Goal: Information Seeking & Learning: Learn about a topic

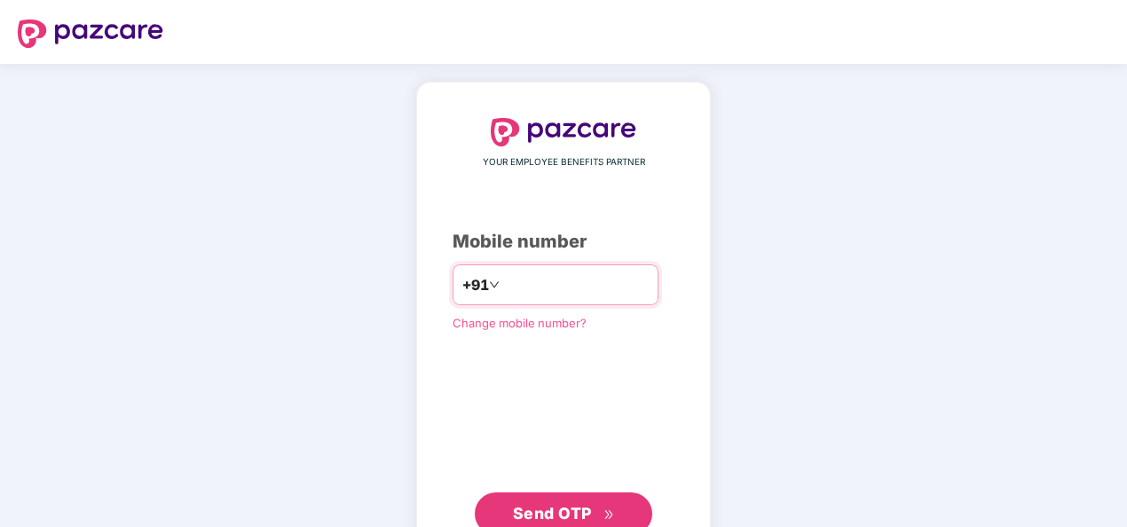
click at [503, 284] on input "**********" at bounding box center [576, 285] width 146 height 28
type input "**********"
click at [581, 499] on button "Send OTP" at bounding box center [563, 513] width 177 height 43
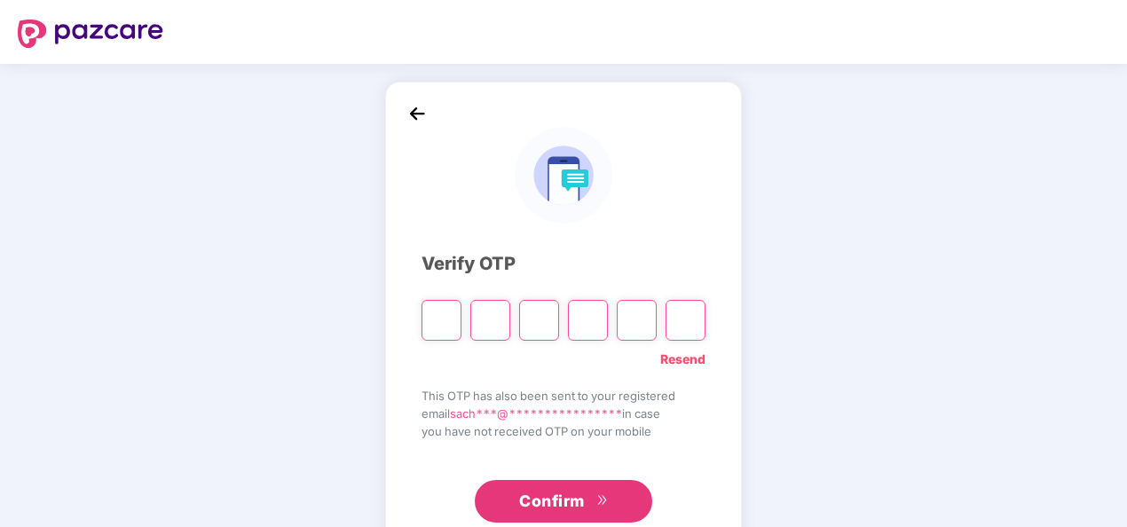
type input "*"
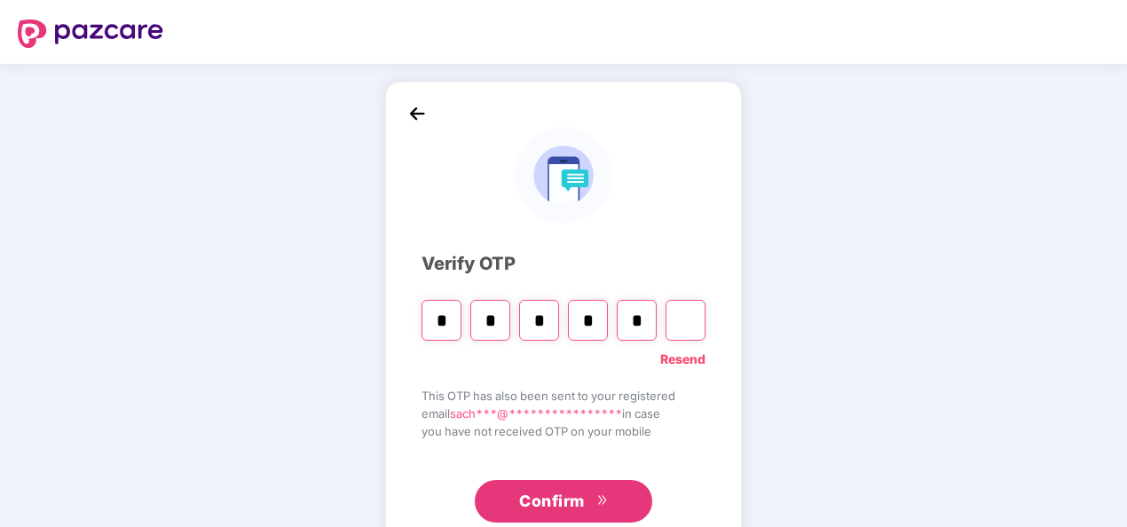
type input "*"
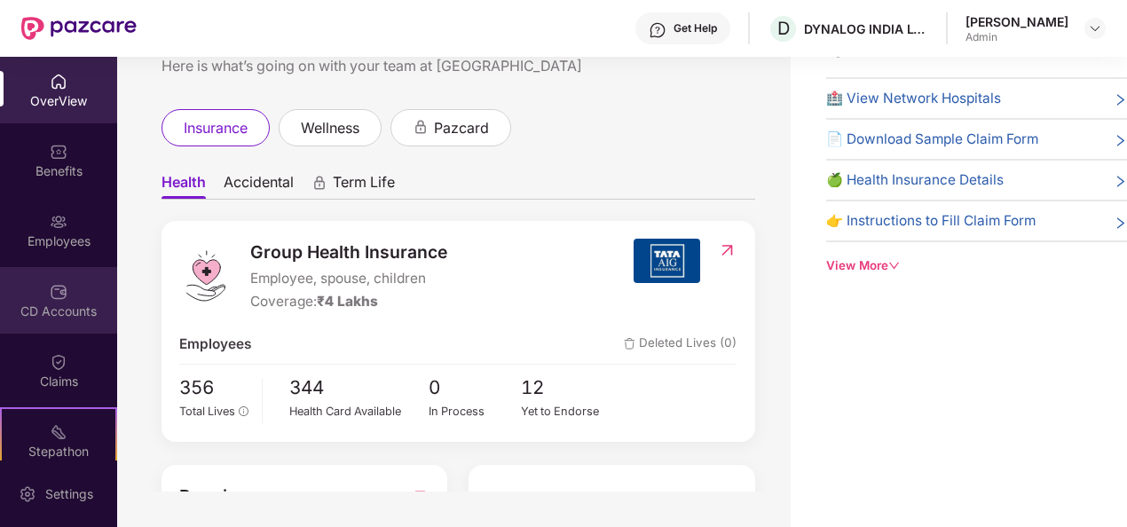
scroll to position [2, 0]
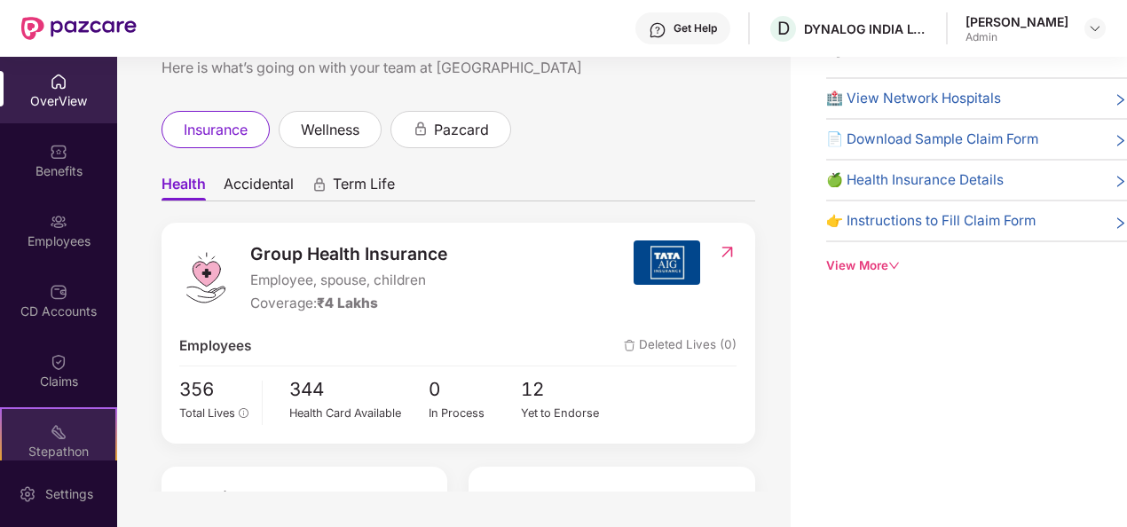
click at [45, 438] on div "Stepathon New Challenge" at bounding box center [58, 440] width 117 height 67
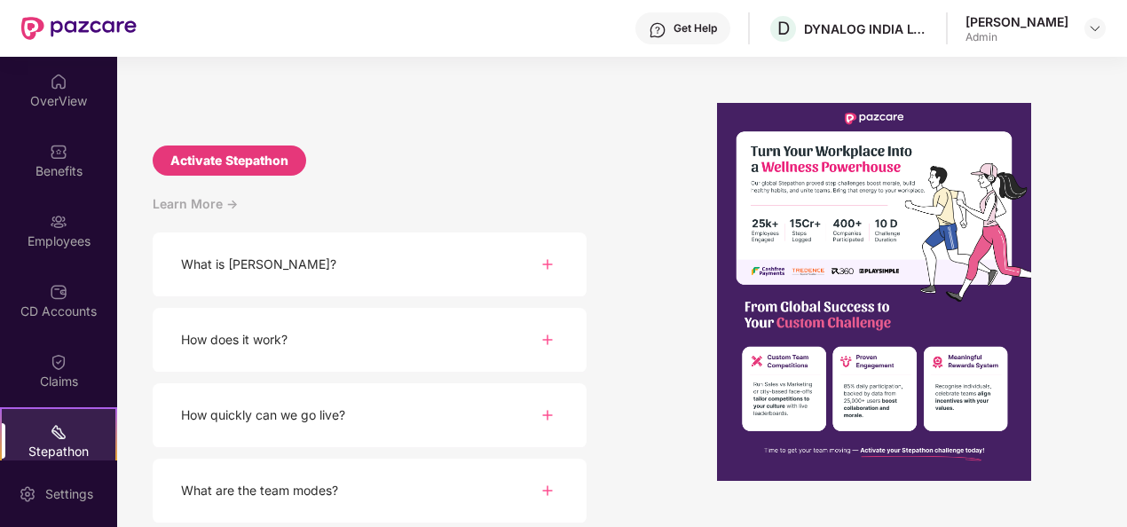
scroll to position [198, 0]
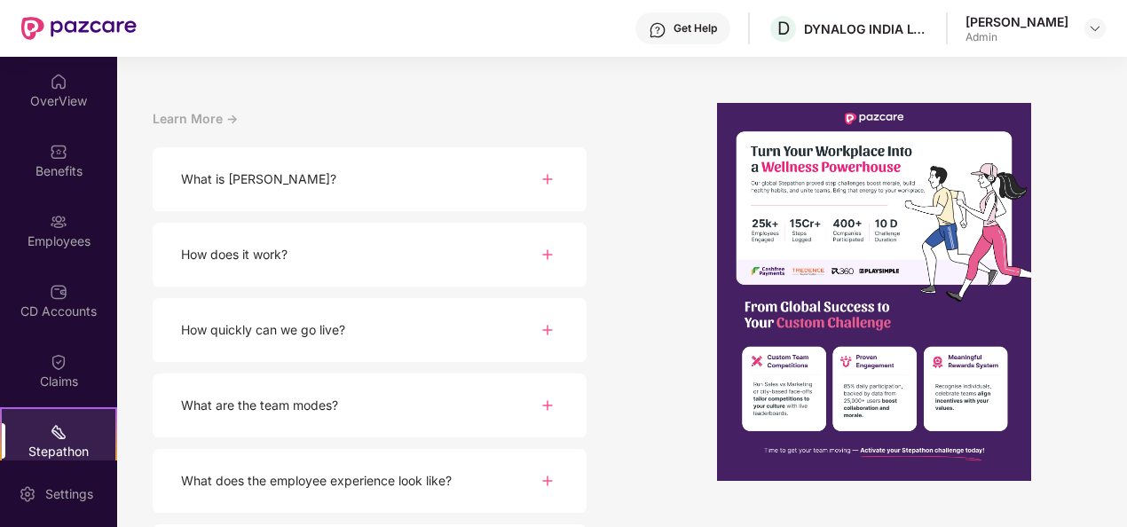
click at [515, 181] on div "What is [PERSON_NAME]?" at bounding box center [370, 179] width 434 height 65
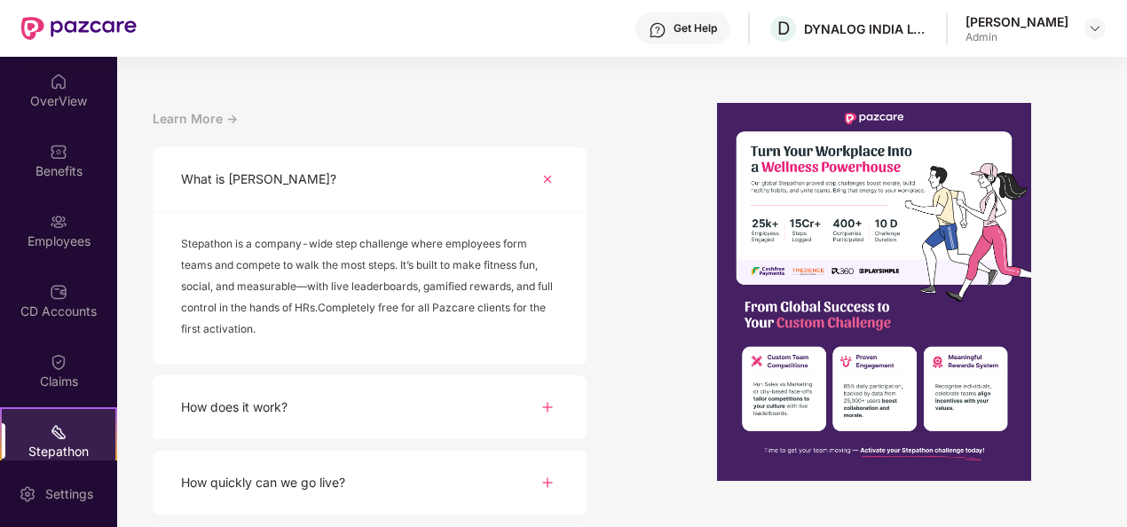
click at [390, 414] on div "How does it work?" at bounding box center [370, 407] width 434 height 65
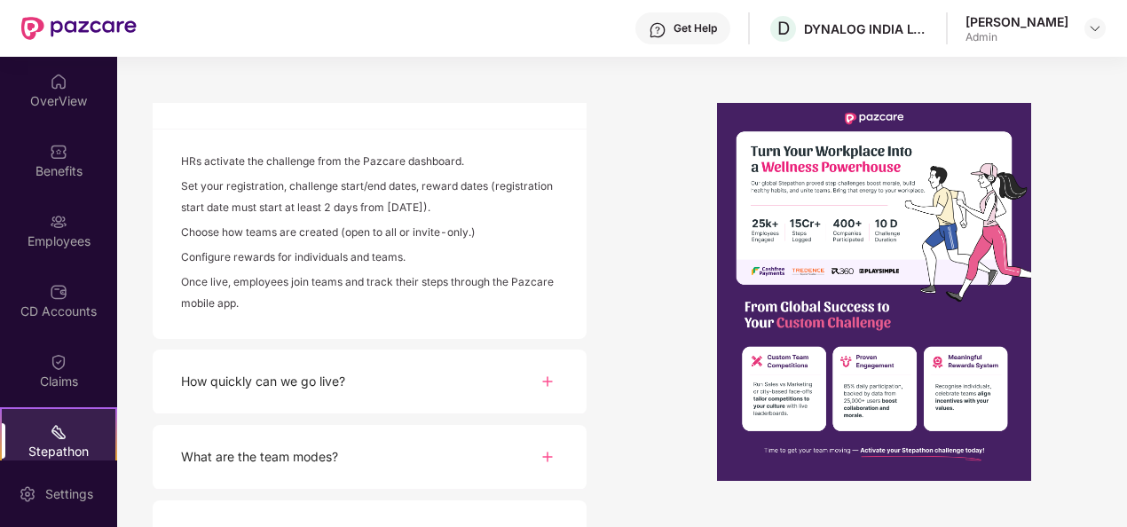
scroll to position [572, 0]
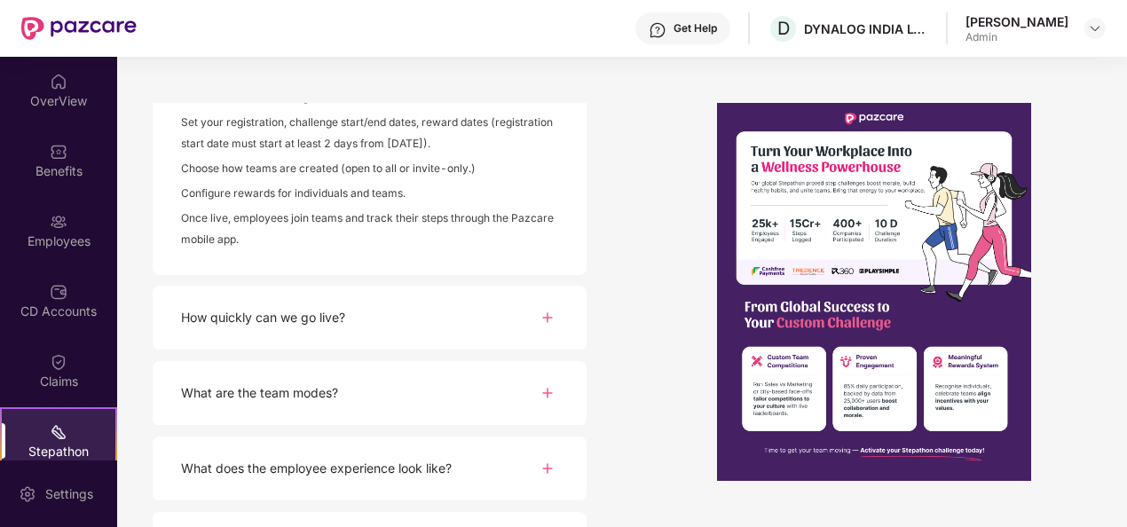
click at [450, 312] on div "How quickly can we go live?" at bounding box center [370, 318] width 434 height 65
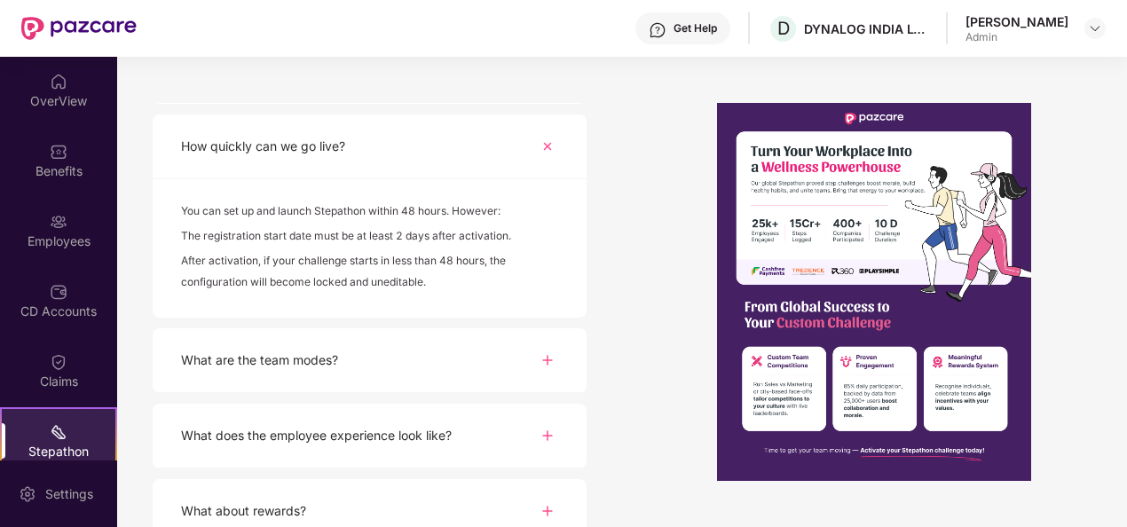
scroll to position [744, 0]
click at [504, 371] on div "What are the team modes?" at bounding box center [370, 359] width 434 height 65
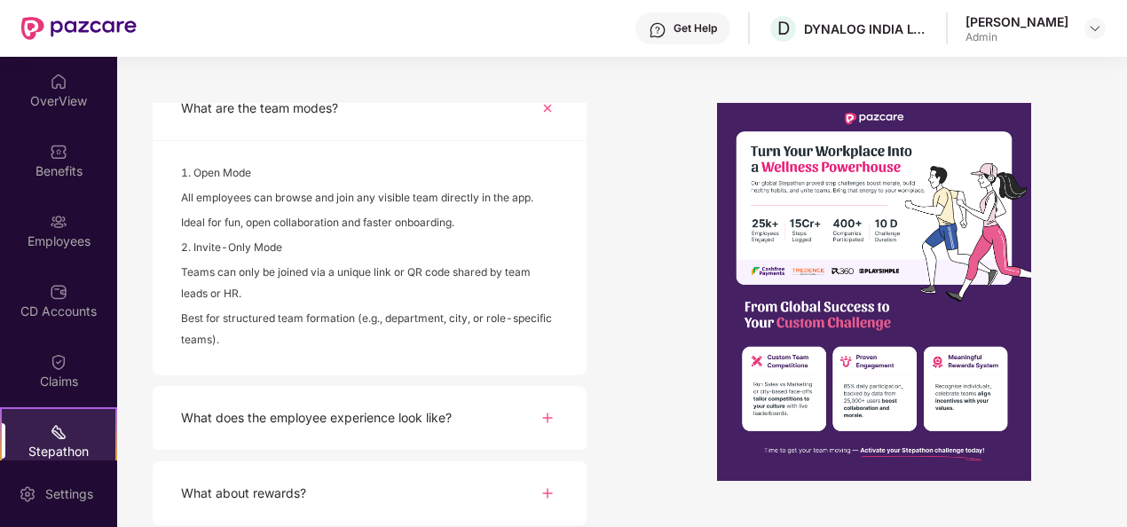
scroll to position [1004, 0]
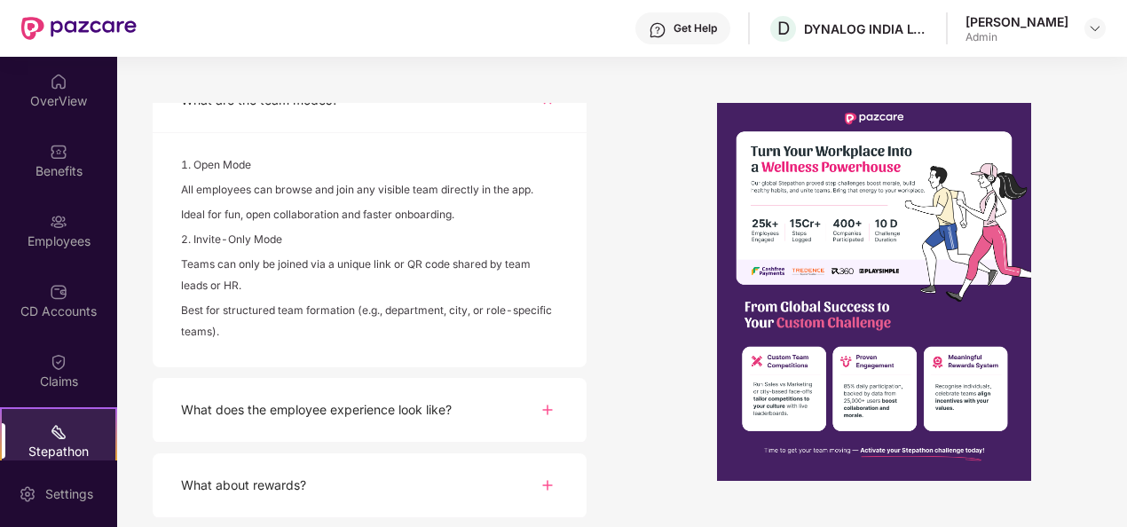
click at [332, 423] on div "What does the employee experience look like?" at bounding box center [370, 410] width 434 height 65
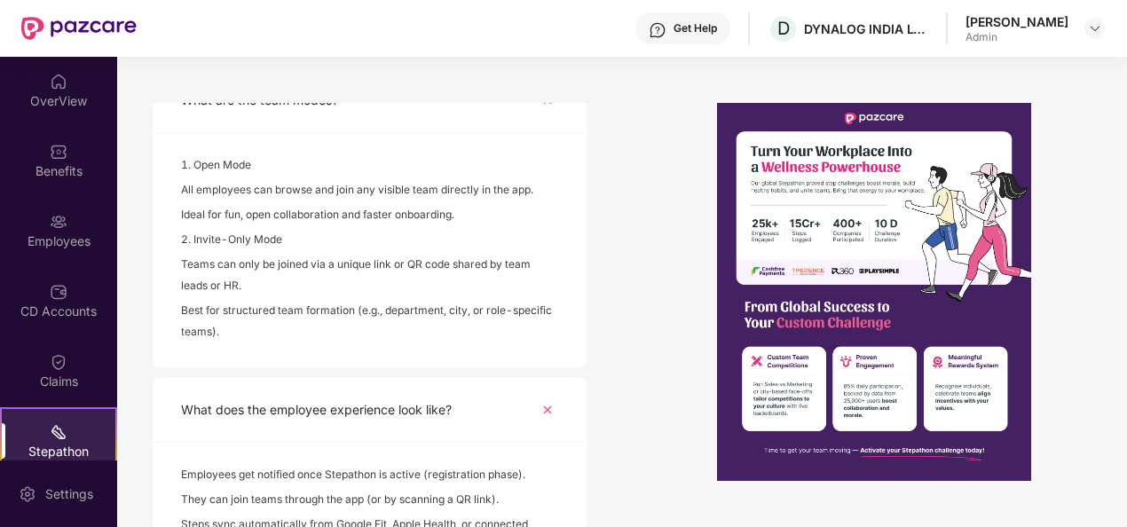
scroll to position [1167, 0]
